Goal: Task Accomplishment & Management: Complete application form

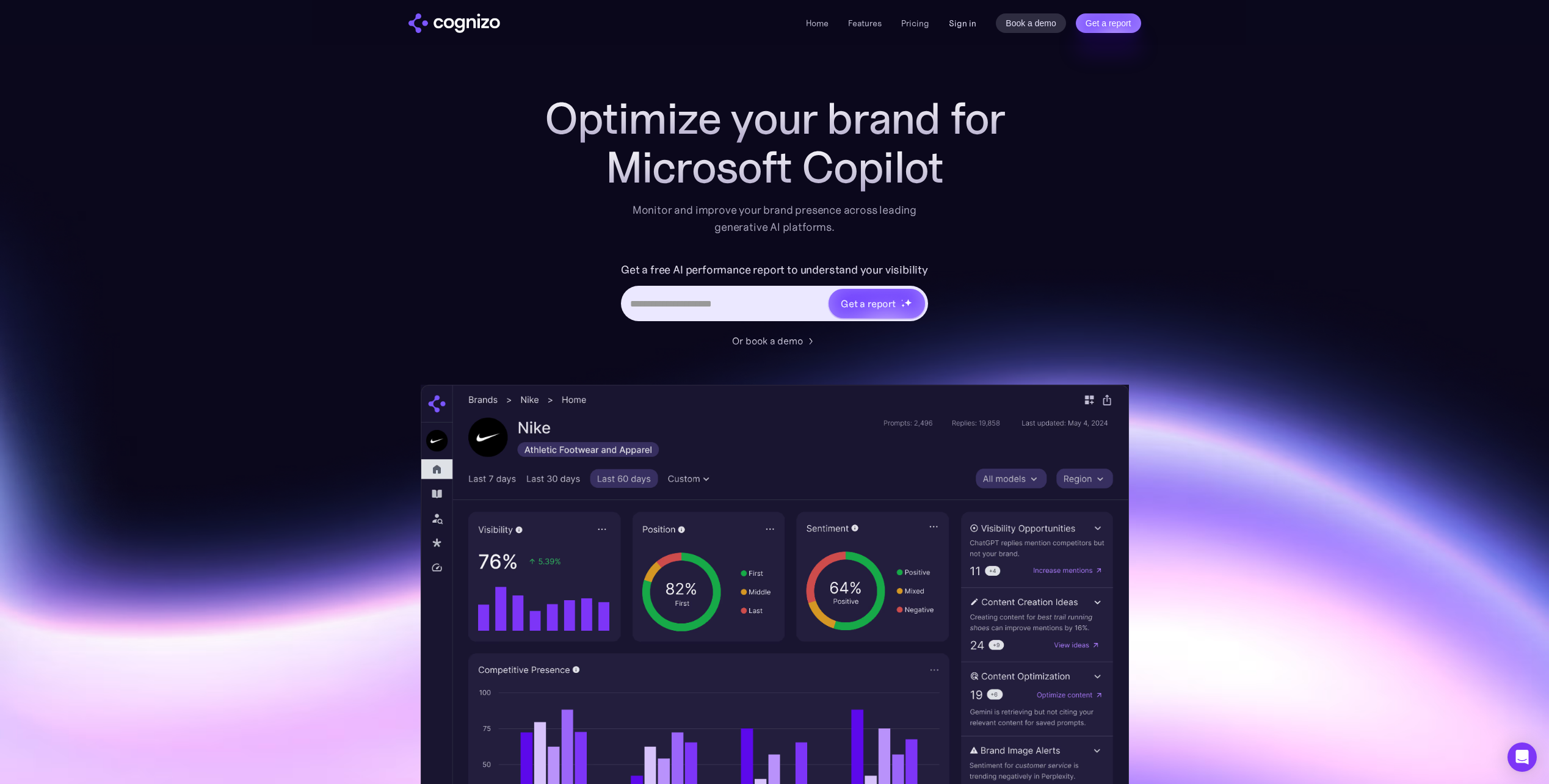
click at [959, 19] on link "Sign in" at bounding box center [962, 23] width 27 height 15
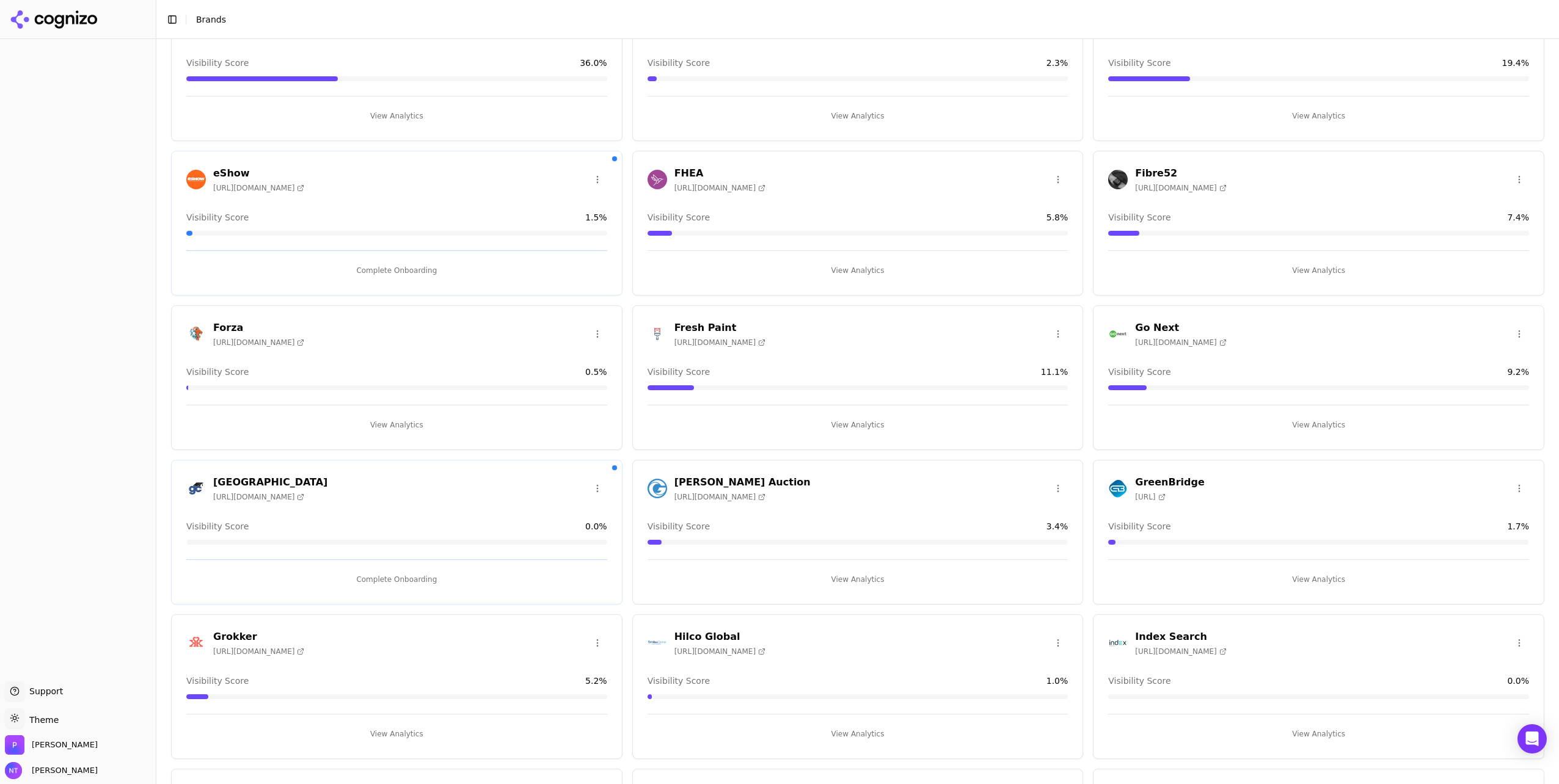
scroll to position [559, 0]
click at [294, 491] on span "https://goldcoastschools.com" at bounding box center [259, 496] width 91 height 10
click at [267, 478] on h3 "Gold Coast Schools" at bounding box center [271, 481] width 115 height 15
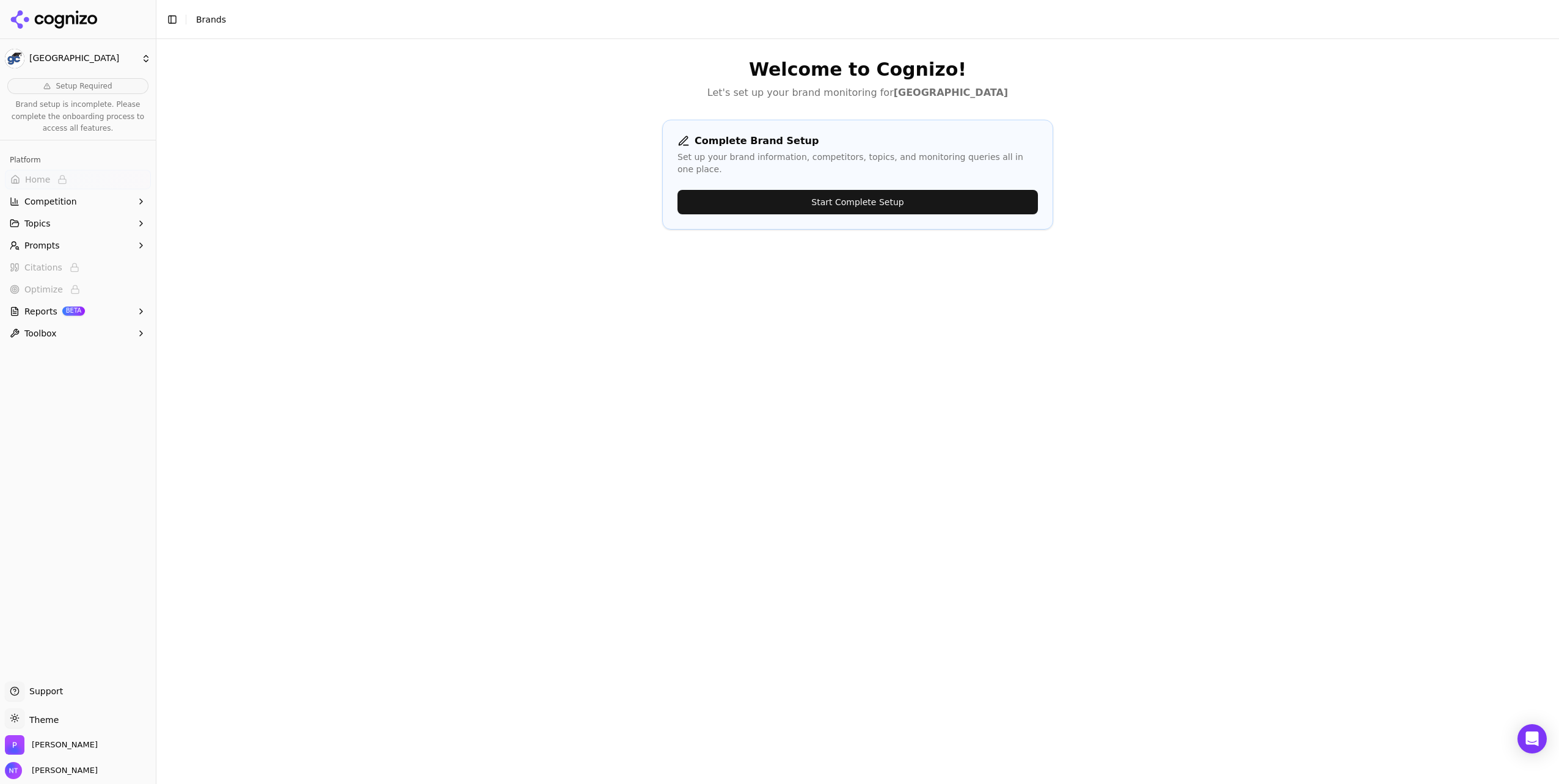
click at [755, 191] on button "Start Complete Setup" at bounding box center [857, 202] width 361 height 25
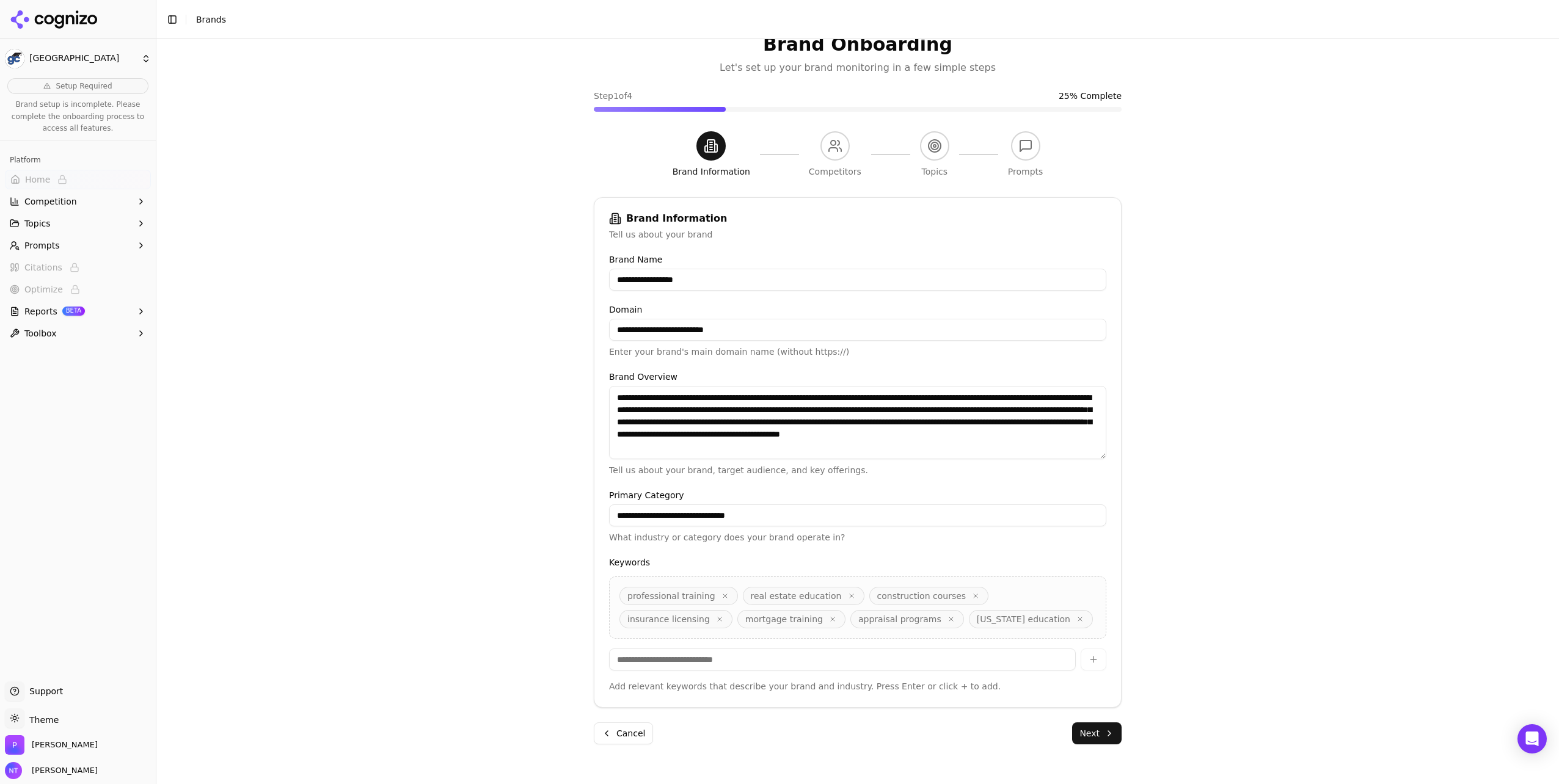
scroll to position [39, 0]
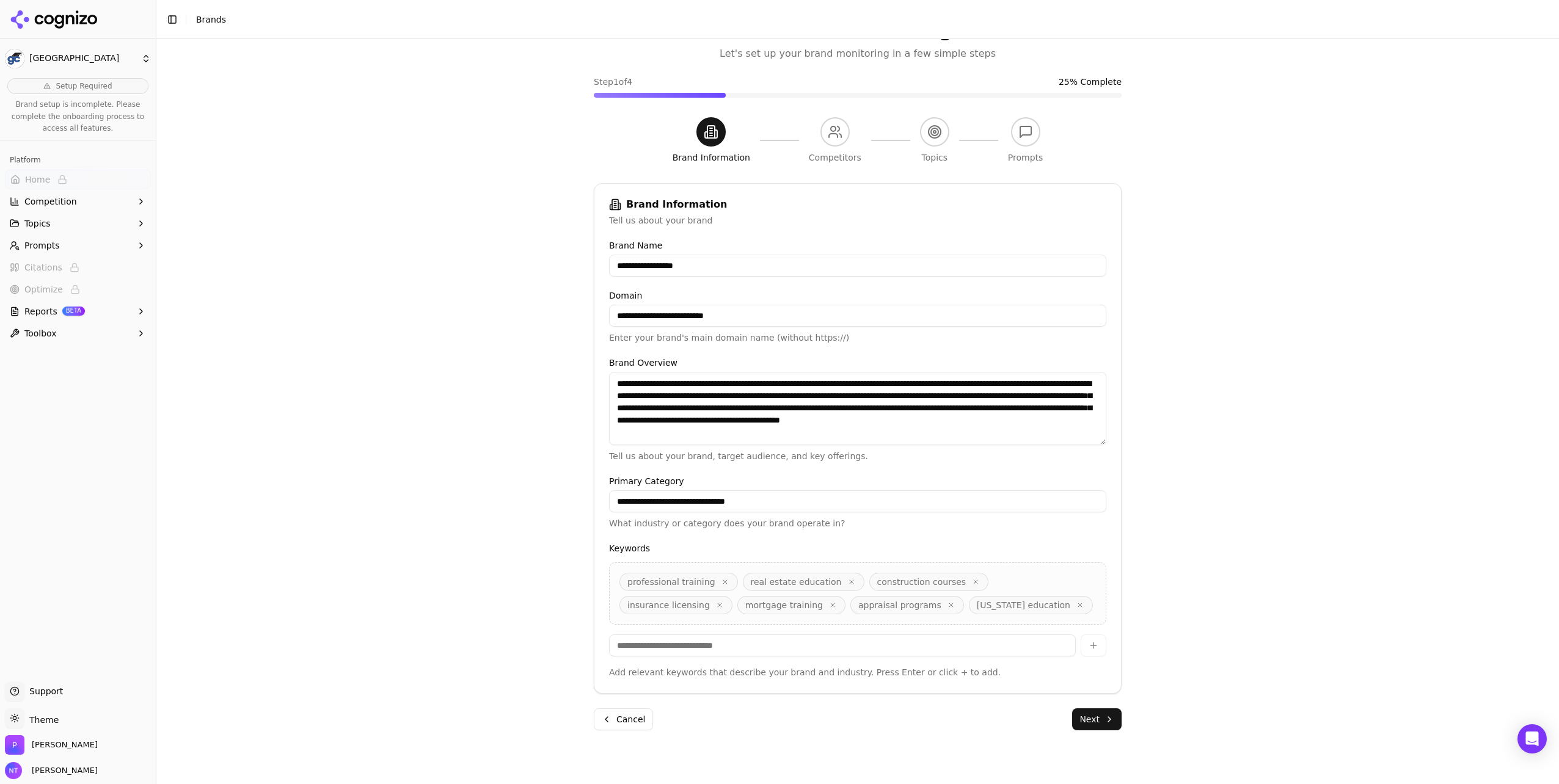
click at [1096, 719] on button "Next" at bounding box center [1096, 719] width 49 height 22
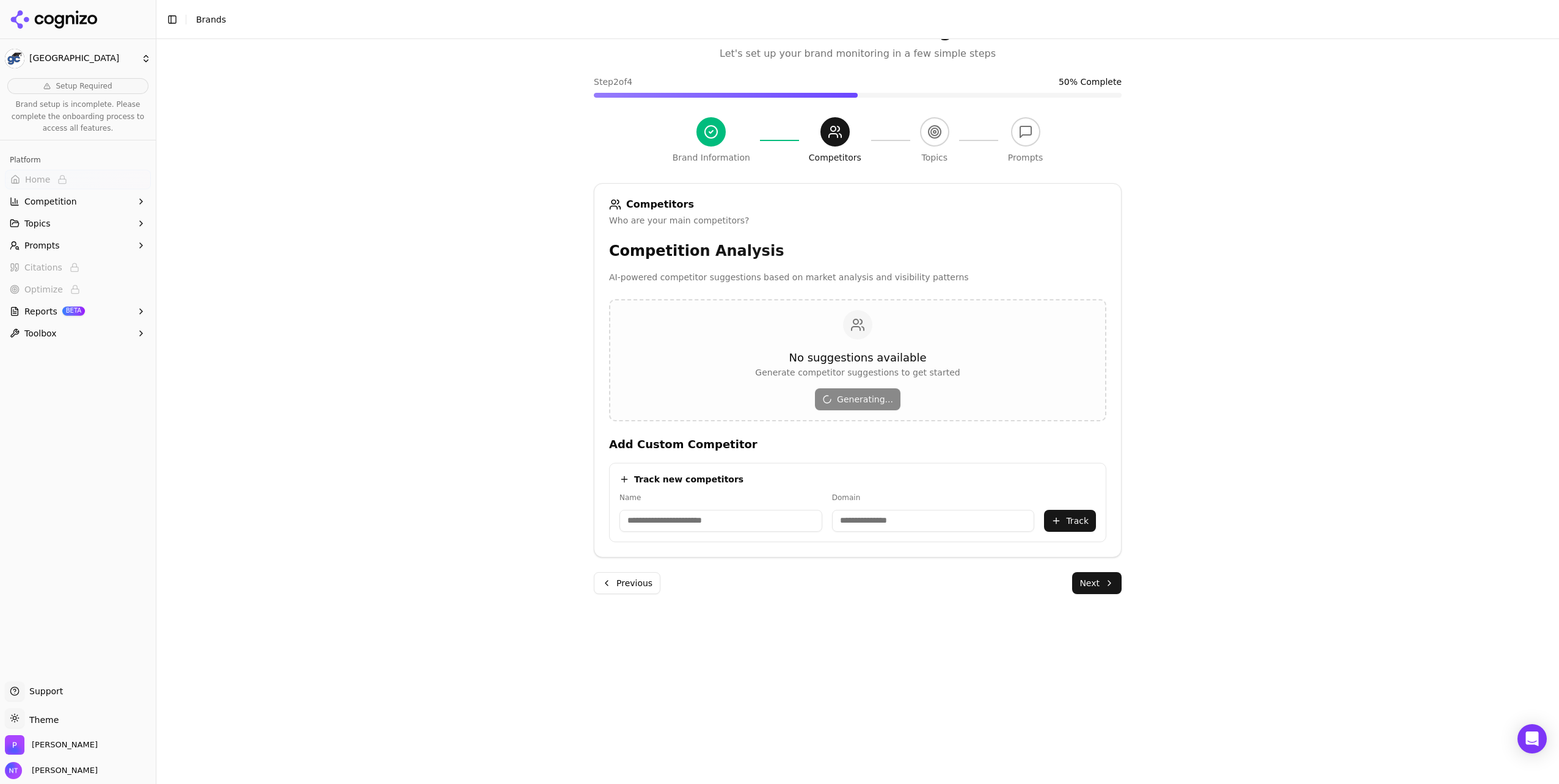
click at [627, 585] on button "Previous" at bounding box center [626, 583] width 66 height 22
